Goal: Information Seeking & Learning: Learn about a topic

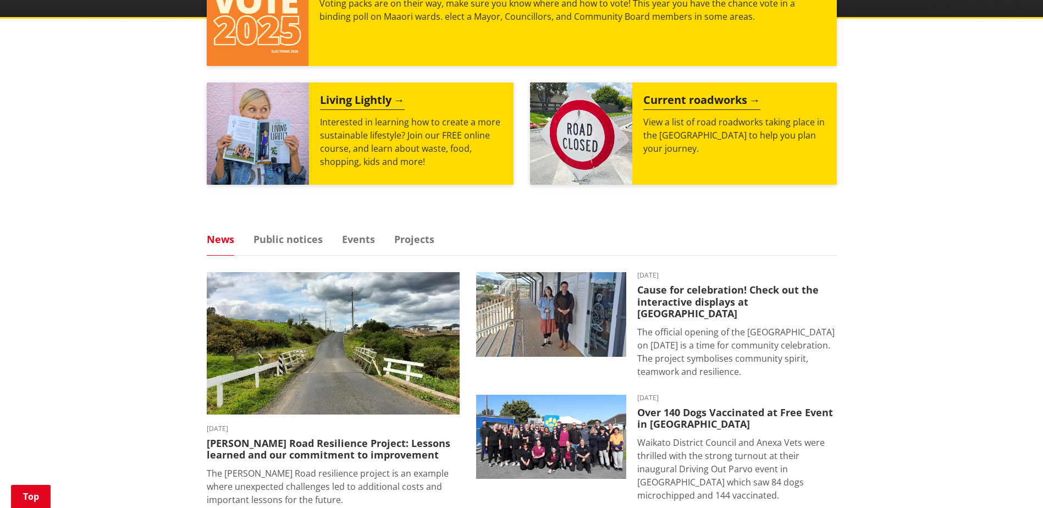
scroll to position [550, 0]
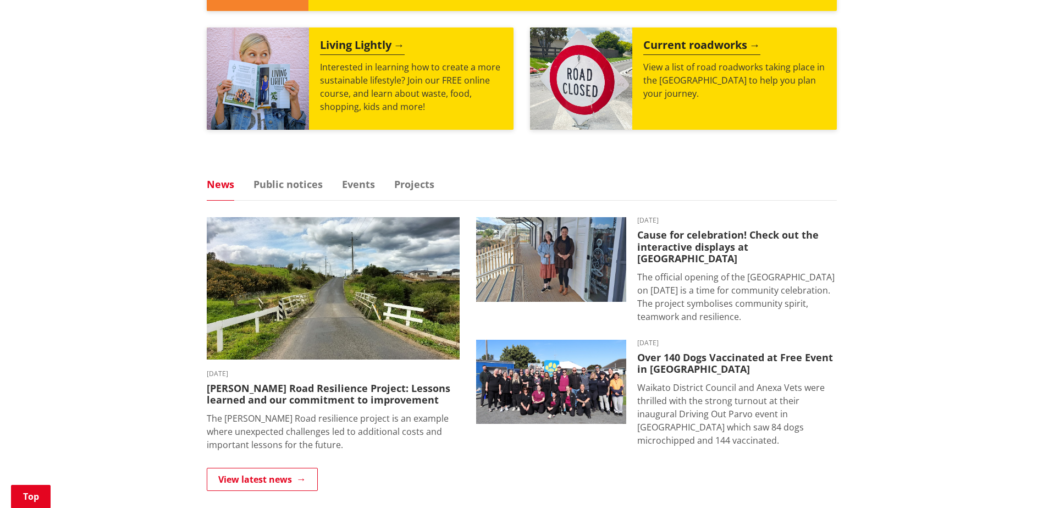
click at [357, 192] on ul "News Public notices Events Projects" at bounding box center [522, 189] width 630 height 21
click at [360, 185] on link "Events" at bounding box center [358, 184] width 33 height 10
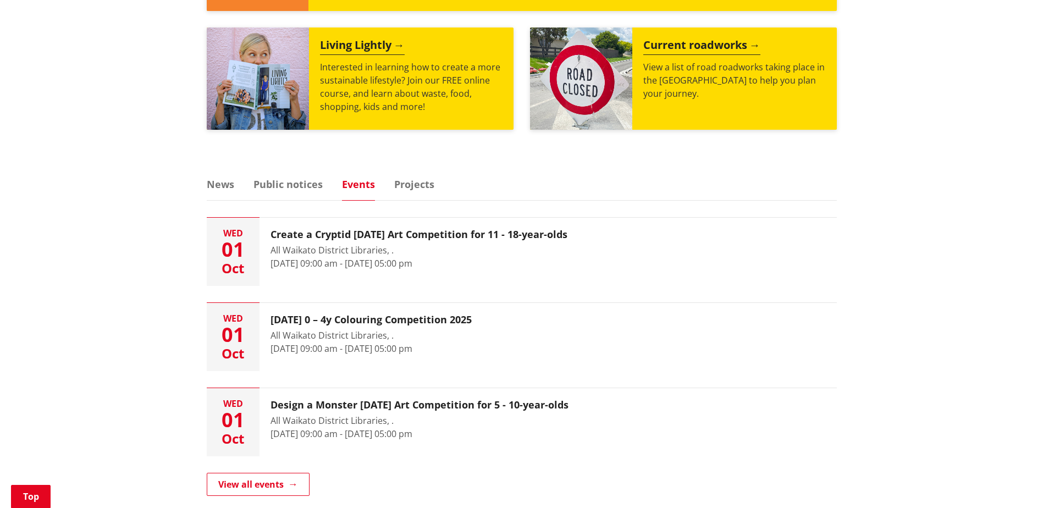
scroll to position [715, 0]
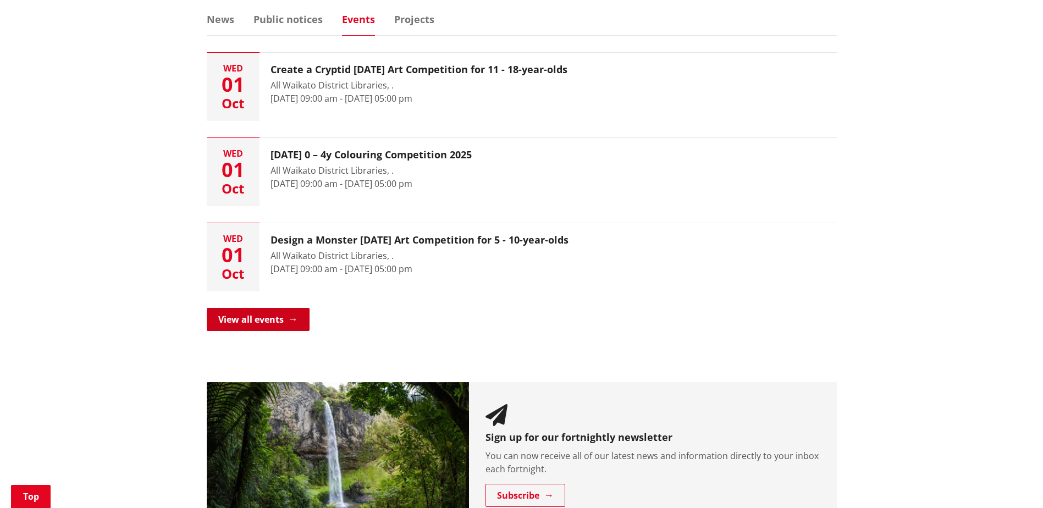
click at [274, 314] on link "View all events" at bounding box center [258, 319] width 103 height 23
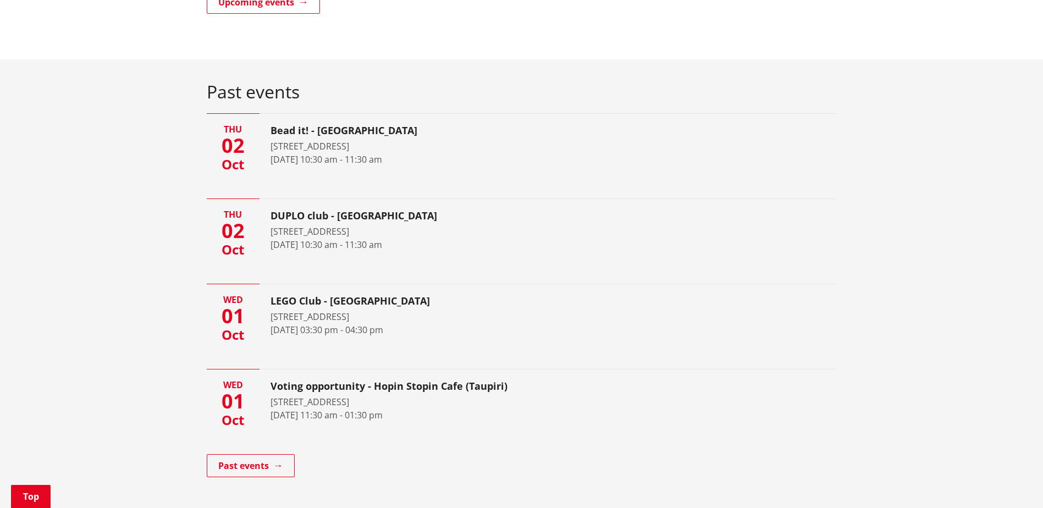
scroll to position [385, 0]
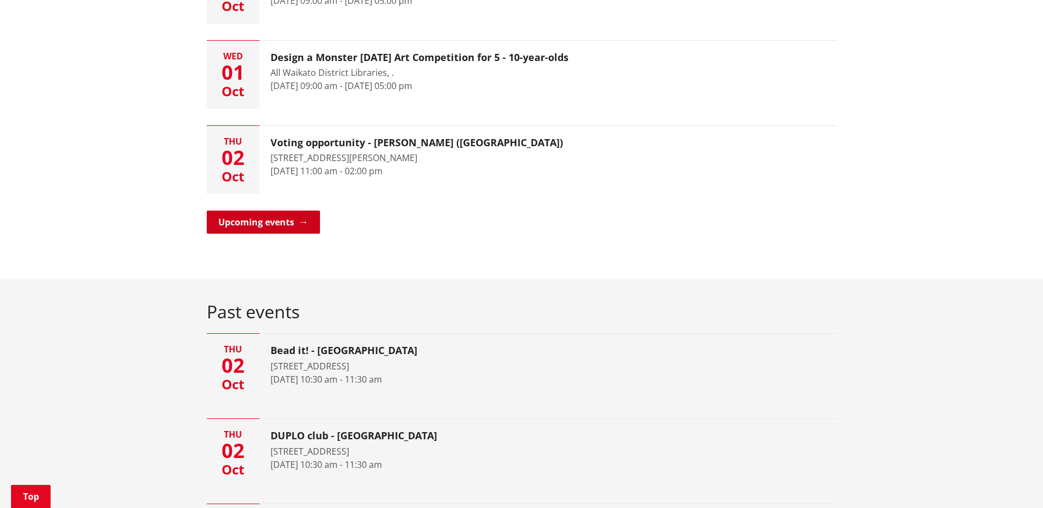
click at [275, 230] on link "Upcoming events" at bounding box center [263, 222] width 113 height 23
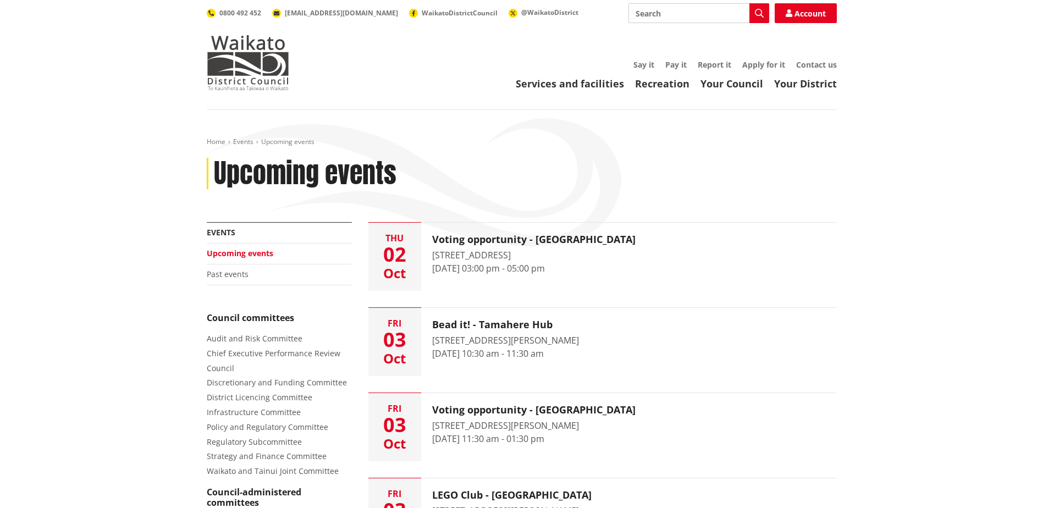
click at [646, 7] on input "Search" at bounding box center [699, 13] width 141 height 20
type input "green gorilla"
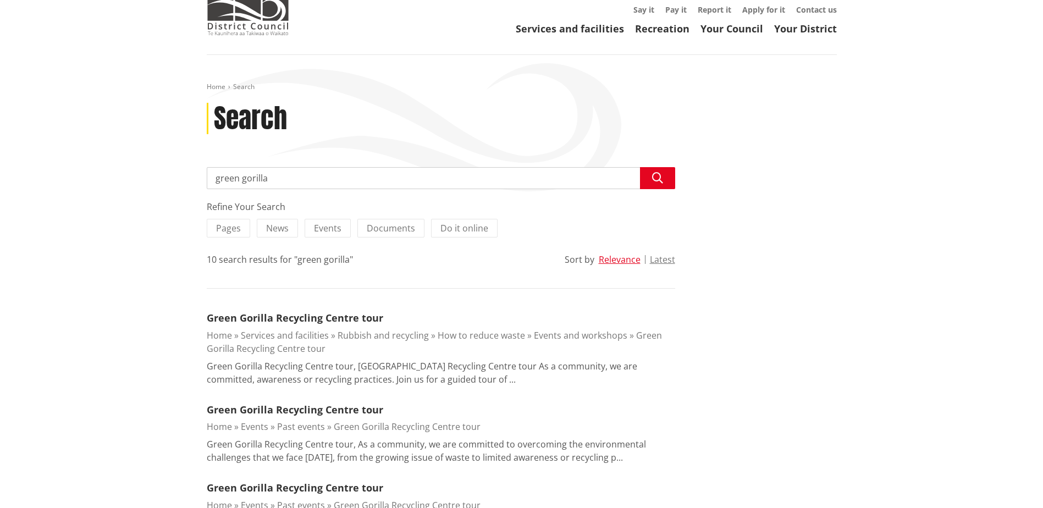
scroll to position [110, 0]
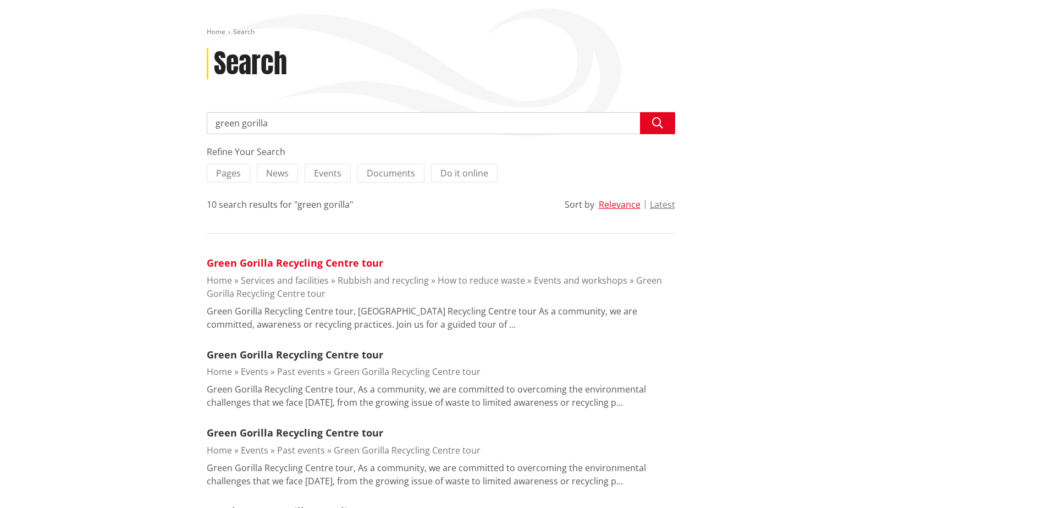
click at [328, 263] on link "Green Gorilla Recycling Centre tour" at bounding box center [295, 262] width 177 height 13
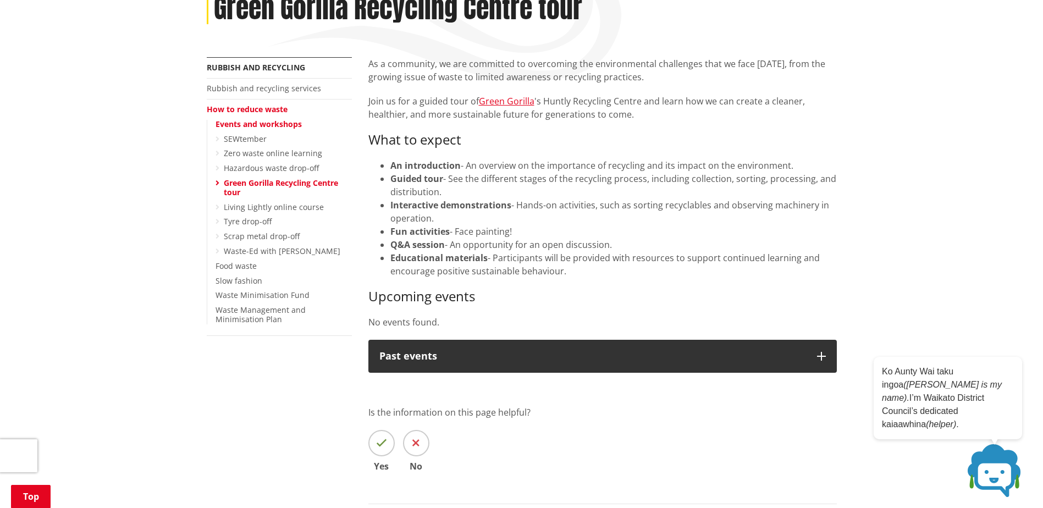
scroll to position [55, 0]
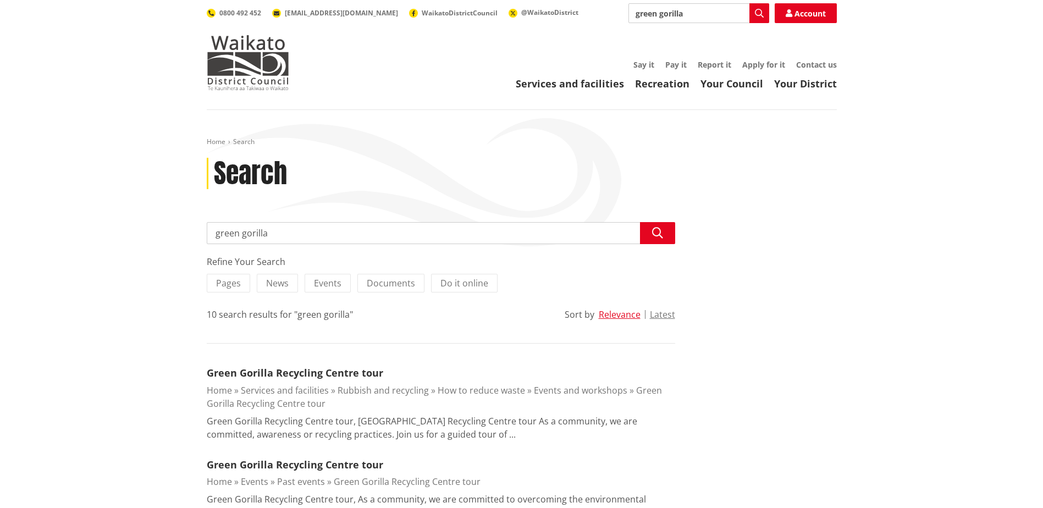
scroll to position [110, 0]
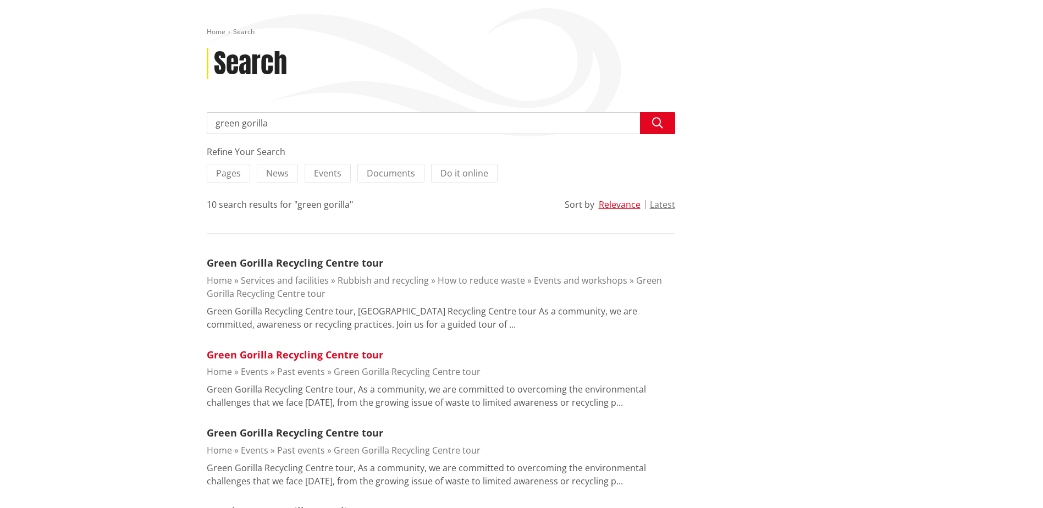
click at [350, 356] on link "Green Gorilla Recycling Centre tour" at bounding box center [295, 354] width 177 height 13
click at [280, 273] on li "Green Gorilla Recycling Centre tour Home Services and facilities Rubbish and re…" at bounding box center [441, 293] width 468 height 75
click at [280, 270] on li "Green Gorilla Recycling Centre tour Home Services and facilities Rubbish and re…" at bounding box center [441, 293] width 468 height 75
click at [282, 262] on link "Green Gorilla Recycling Centre tour" at bounding box center [295, 262] width 177 height 13
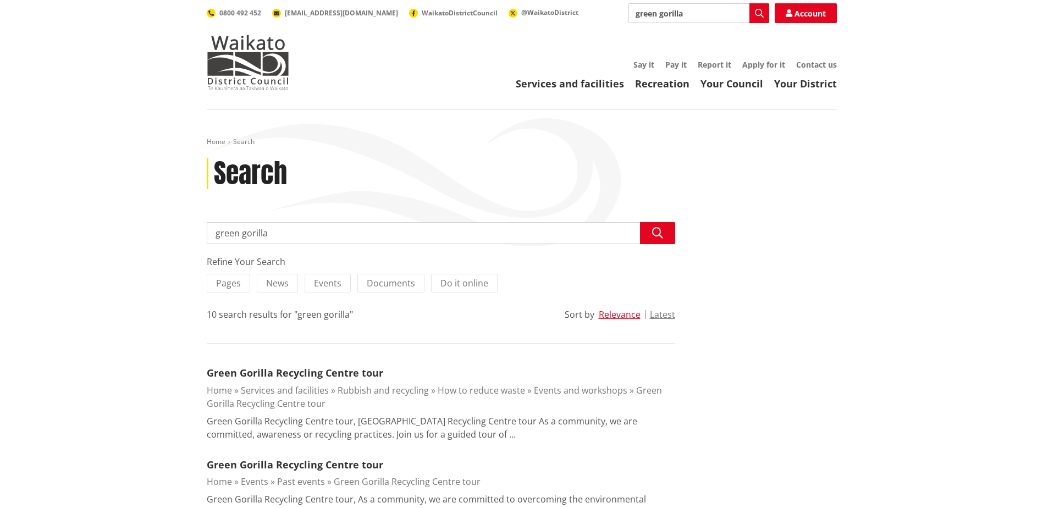
scroll to position [110, 0]
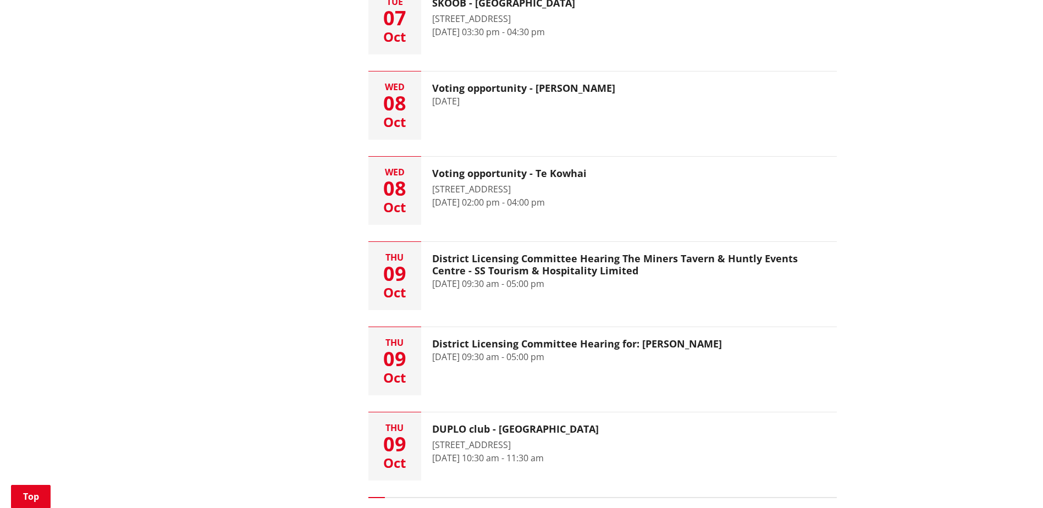
scroll to position [1595, 0]
